Goal: Information Seeking & Learning: Find specific fact

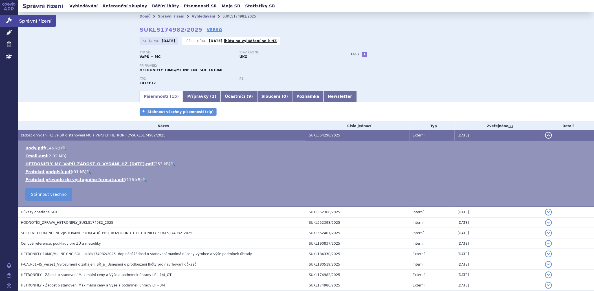
click at [14, 19] on link "Správní řízení" at bounding box center [9, 21] width 18 height 12
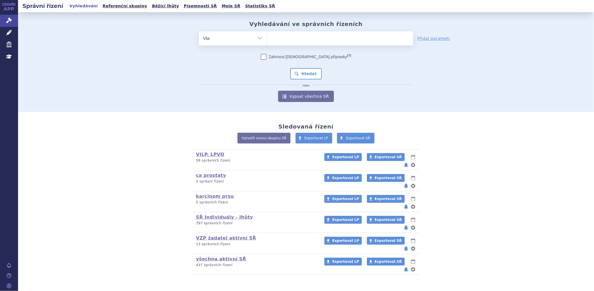
click at [299, 38] on ul at bounding box center [340, 37] width 147 height 12
click at [267, 38] on select at bounding box center [267, 38] width 0 height 14
type input "wi"
type input "win"
type input "winr"
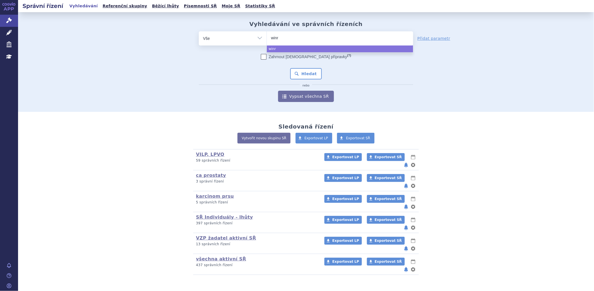
type input "winre"
select select "winre"
click at [285, 38] on span "×" at bounding box center [286, 37] width 3 height 3
click at [267, 38] on select "winre" at bounding box center [267, 38] width 0 height 14
select select
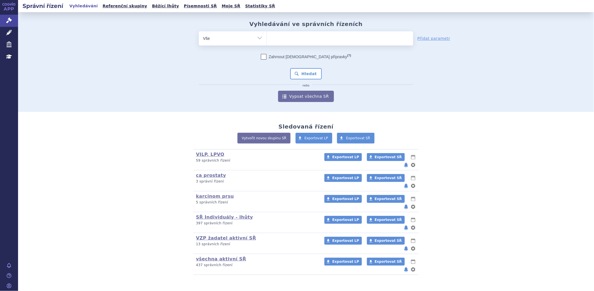
click at [284, 41] on span at bounding box center [340, 38] width 147 height 14
click at [267, 41] on select "winre" at bounding box center [267, 38] width 0 height 14
type input "li"
type input "liv"
type input "livma"
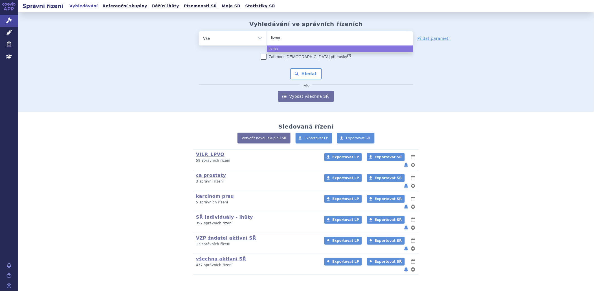
type input "livmar"
type input "livmarl"
type input "livmarli"
select select "livmarli"
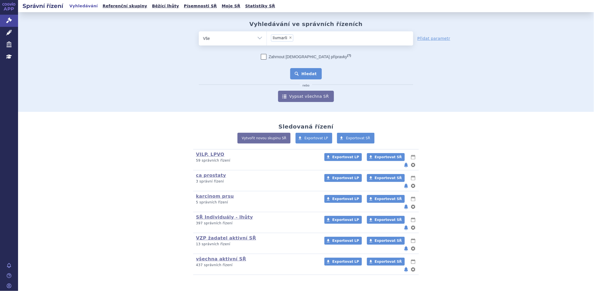
click at [309, 72] on button "Hledat" at bounding box center [306, 73] width 32 height 11
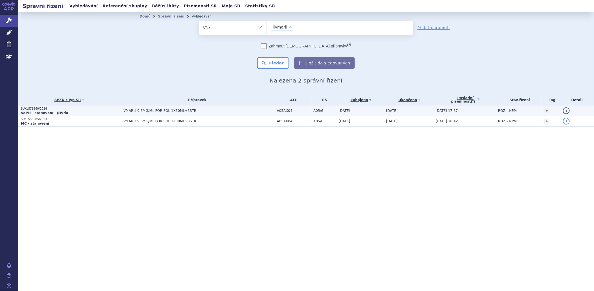
click at [51, 111] on strong "VaPÚ - stanovení - §39da" at bounding box center [44, 113] width 47 height 4
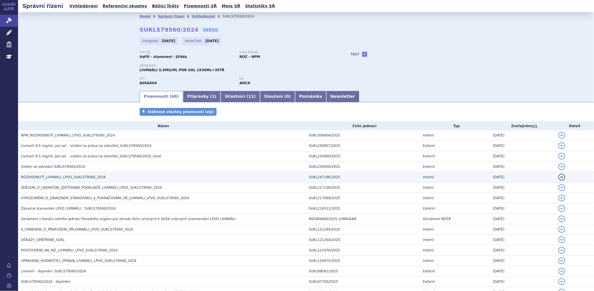
click at [95, 178] on span "ROZHODNUTÍ_LIVMARLI_LPVO_SUKLS79560_2024" at bounding box center [63, 177] width 85 height 4
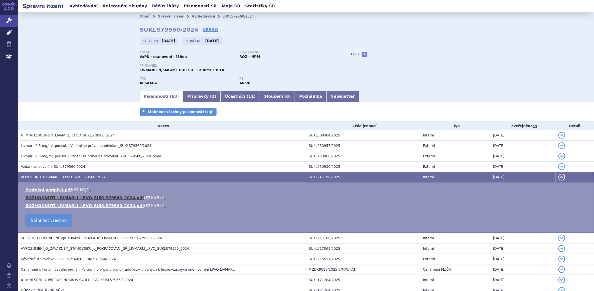
click at [102, 196] on link "ROZHODNUTI_LIVMARLI_LPVO_SUKLS79560_2024.pdf" at bounding box center [84, 197] width 119 height 5
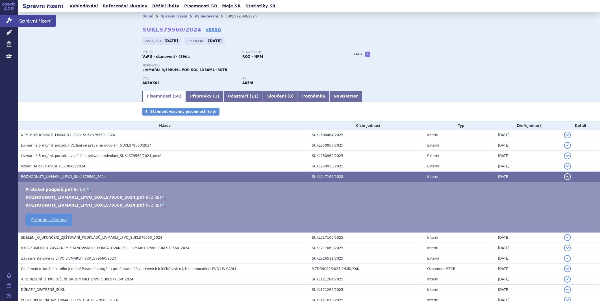
click at [5, 19] on link "Správní řízení" at bounding box center [9, 21] width 18 height 12
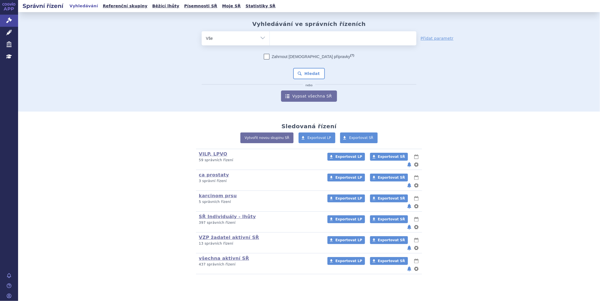
click at [305, 34] on ul at bounding box center [343, 37] width 147 height 12
click at [270, 34] on select at bounding box center [269, 38] width 0 height 14
type input "ka"
type input "kaf"
type input "kaft"
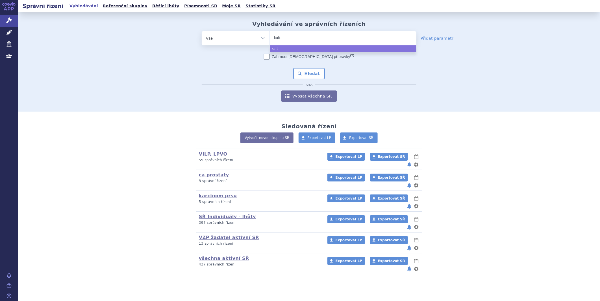
type input "kaftr"
type input "kaftrio"
select select "kaftrio"
click at [303, 72] on button "Hledat" at bounding box center [309, 73] width 32 height 11
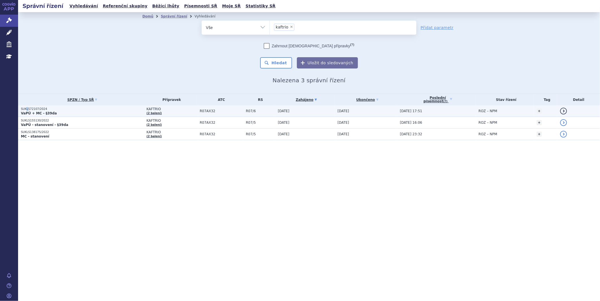
click at [27, 109] on p "SUKLS72107/2024" at bounding box center [82, 109] width 123 height 4
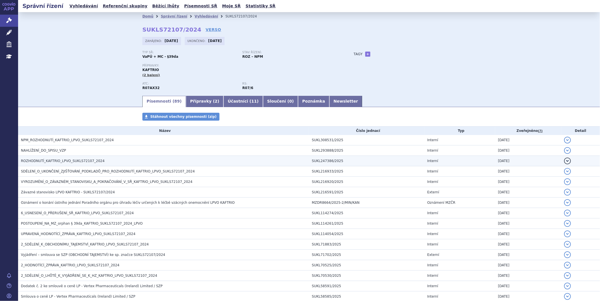
click at [45, 161] on span "ROZHODNUTÍ_KAFTRIO_LPVO_SUKLS72107_2024" at bounding box center [63, 161] width 84 height 4
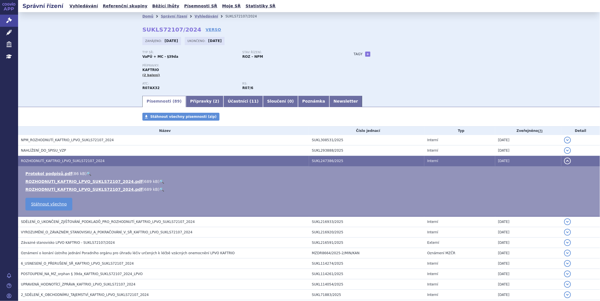
click at [47, 187] on ul "Protokol podpisů.pdf ( 86 kB ) 🔍 ROZHODNUTI_KAFTRIO_LPVO_SUKLS72107_2024.pdf ( …" at bounding box center [309, 181] width 570 height 21
click at [46, 190] on link "ROZHODNUTÍ_KAFTRIO_LPVO_SUKLS72107_2024.pdf" at bounding box center [83, 189] width 117 height 5
click at [12, 20] on icon at bounding box center [9, 21] width 6 height 6
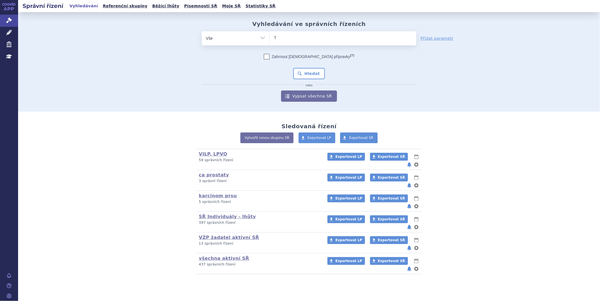
type input "TA"
type input "TAGR"
type input "TAGRI"
type input "TAGRIS"
type input "[MEDICAL_DATA]"
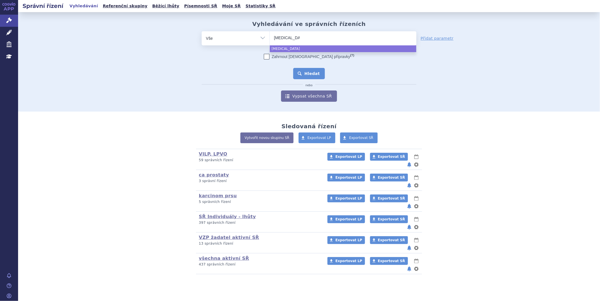
select select "[MEDICAL_DATA]"
click at [312, 75] on button "Hledat" at bounding box center [309, 73] width 32 height 11
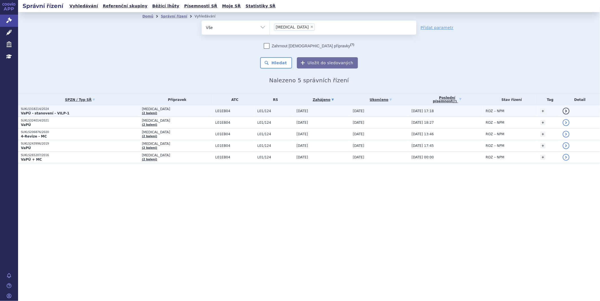
click at [50, 112] on strong "VaPÚ - stanovení - VILP-1" at bounding box center [45, 114] width 49 height 4
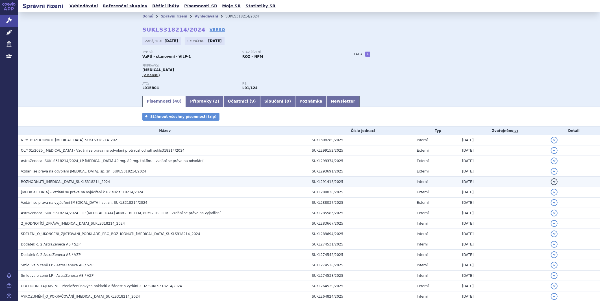
click at [109, 184] on h3 "ROZHODNUTÍ_[MEDICAL_DATA]_SUKLS318214_2024" at bounding box center [165, 182] width 288 height 6
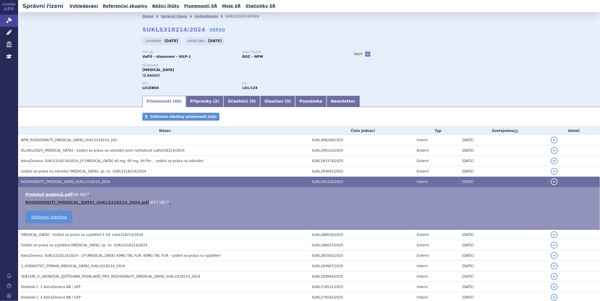
click at [91, 204] on link "ROZHODNUTÍ_[MEDICAL_DATA]_SUKLS318214_2024.pdf" at bounding box center [87, 202] width 124 height 5
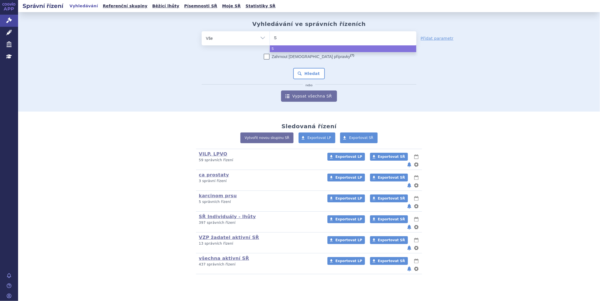
type input "SA"
type input "SAR"
type input "SARC"
type input "SARCL"
type input "SARCLIS"
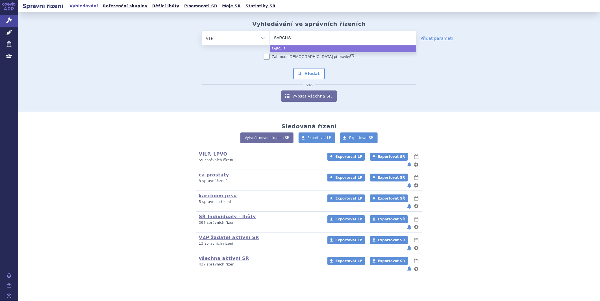
type input "[MEDICAL_DATA]"
select select "[MEDICAL_DATA]"
drag, startPoint x: 332, startPoint y: 77, endPoint x: 318, endPoint y: 77, distance: 14.1
click at [327, 77] on div "Zahrnout bratrské přípravky (?) Hledat nebo Vypsat všechna SŘ" at bounding box center [309, 78] width 215 height 48
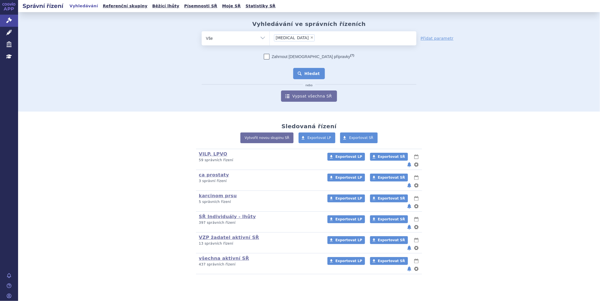
click at [318, 74] on button "Hledat" at bounding box center [309, 73] width 32 height 11
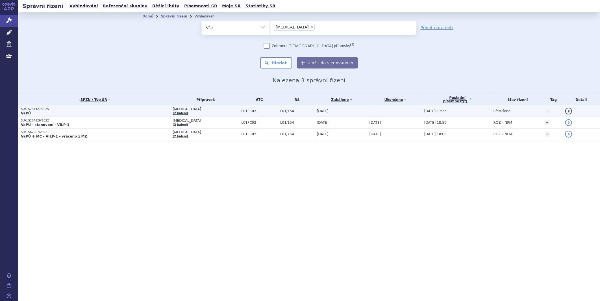
click at [32, 110] on p "SUKLS231427/2025" at bounding box center [95, 109] width 149 height 4
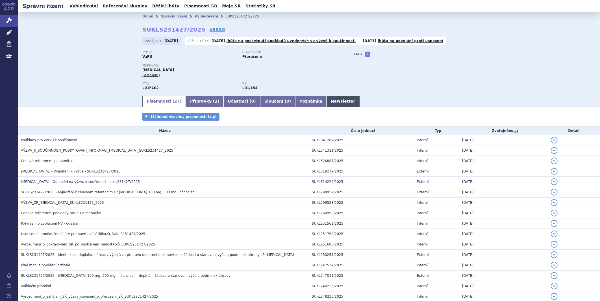
click at [326, 104] on link "Newsletter" at bounding box center [342, 101] width 33 height 11
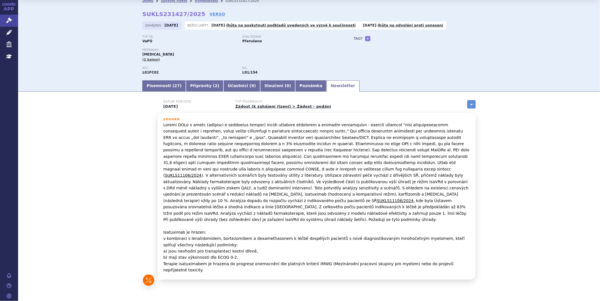
scroll to position [24, 0]
